Goal: Task Accomplishment & Management: Manage account settings

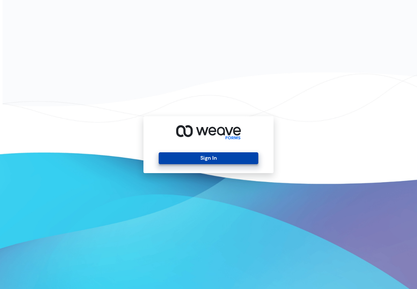
click at [224, 158] on button "Sign In" at bounding box center [208, 158] width 99 height 12
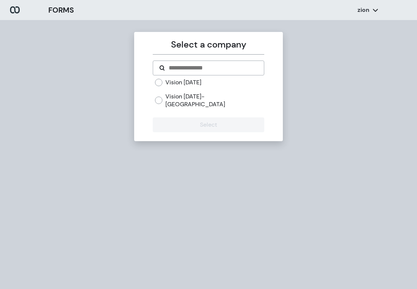
click at [185, 85] on label "Vision [DATE]" at bounding box center [183, 82] width 36 height 8
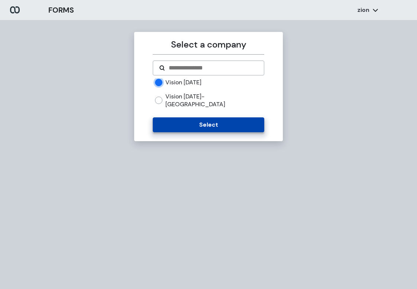
click at [232, 123] on button "Select" at bounding box center [208, 124] width 111 height 15
